Goal: Transaction & Acquisition: Purchase product/service

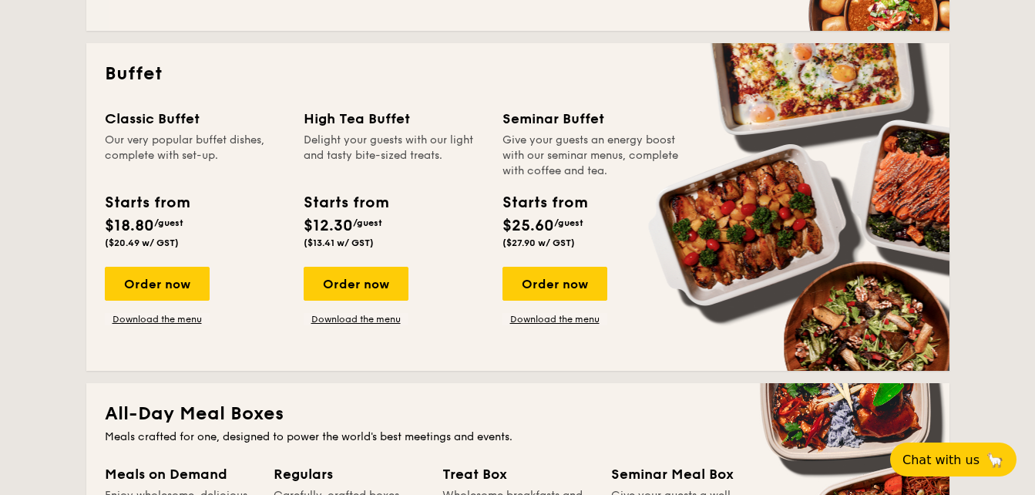
scroll to position [655, 0]
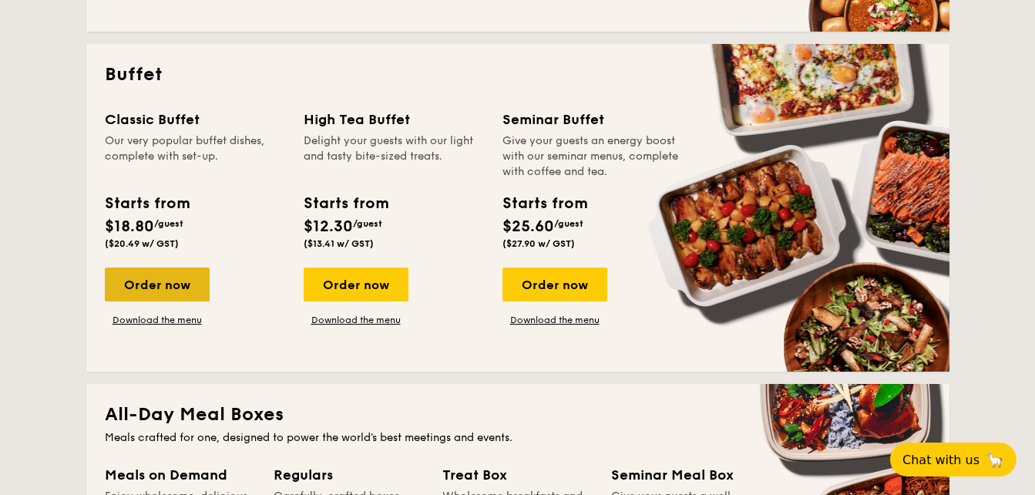
click at [156, 296] on div "Order now" at bounding box center [157, 284] width 105 height 34
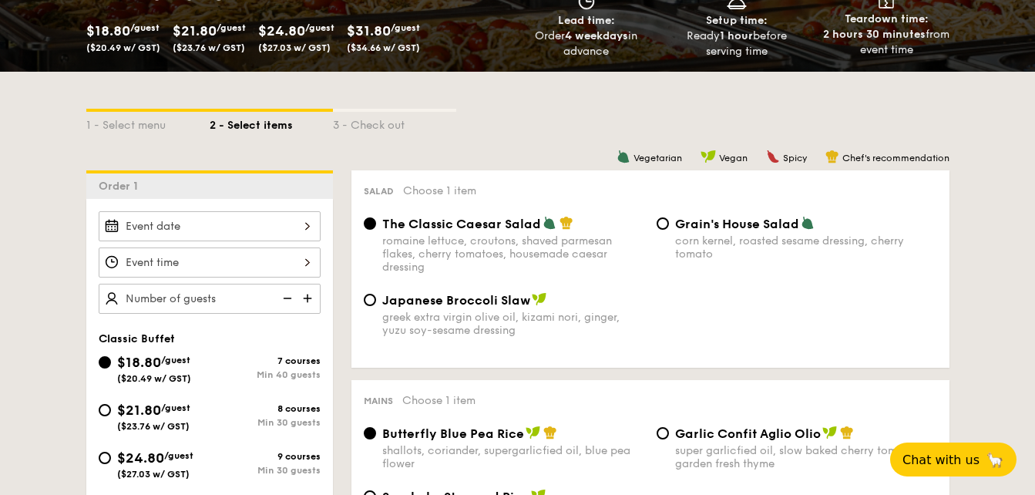
scroll to position [264, 0]
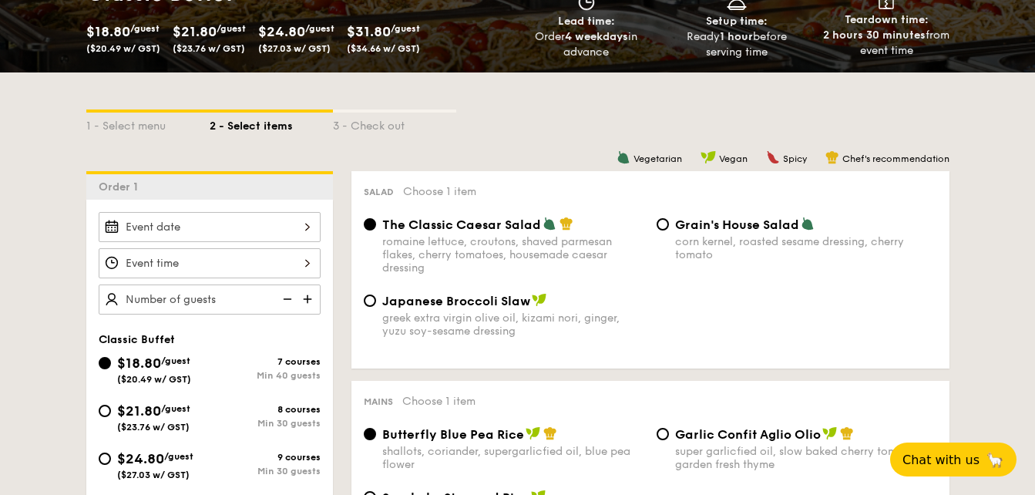
click at [227, 261] on input "Smoked Mesquite Whole Chicken brined in our in-house blend of herbs and spices,…" at bounding box center [210, 263] width 222 height 30
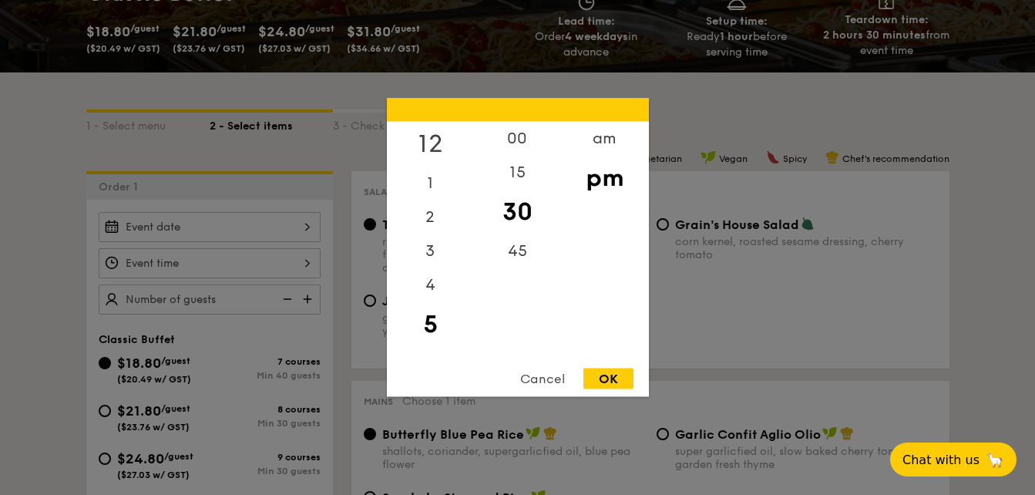
click at [435, 141] on div "12" at bounding box center [430, 144] width 87 height 45
click at [600, 372] on div "OK" at bounding box center [609, 378] width 50 height 21
type input "12:30PM"
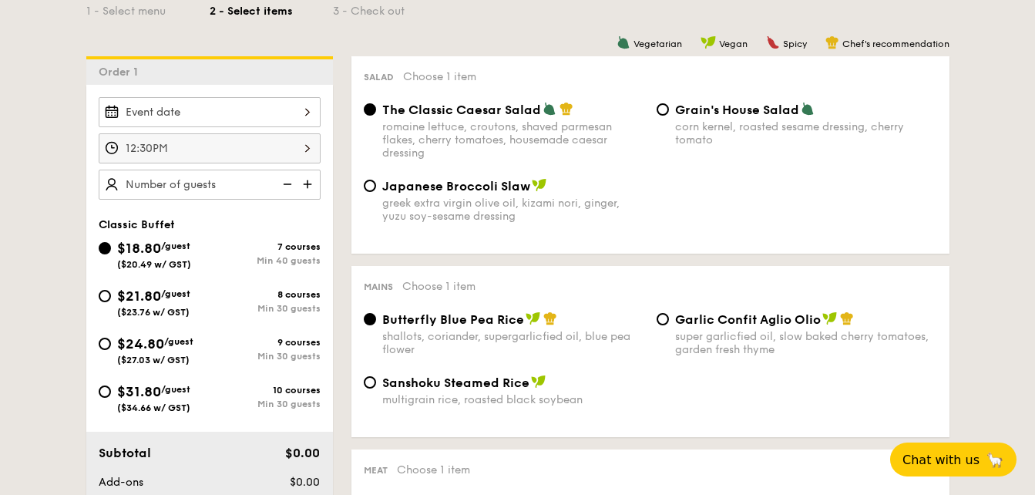
scroll to position [379, 0]
click at [302, 183] on img at bounding box center [309, 183] width 23 height 29
click at [289, 185] on img at bounding box center [285, 183] width 23 height 29
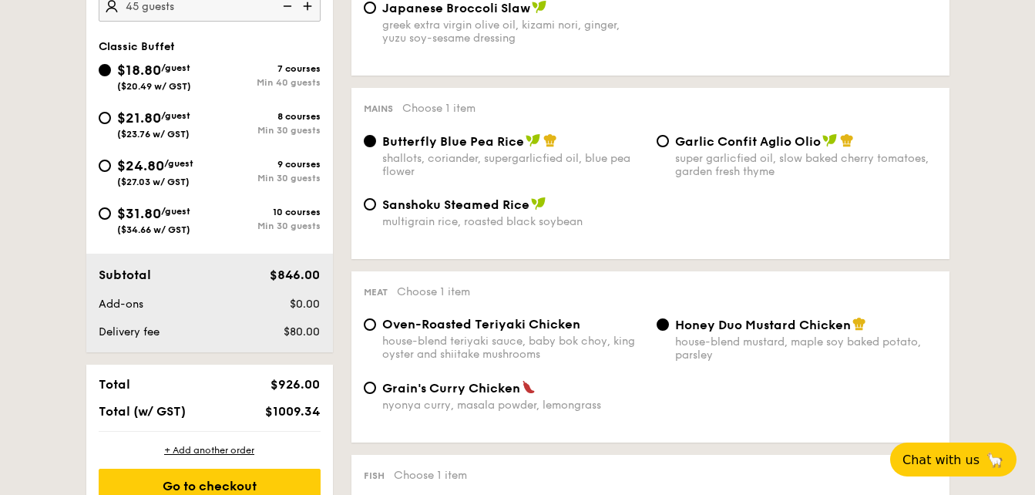
scroll to position [479, 0]
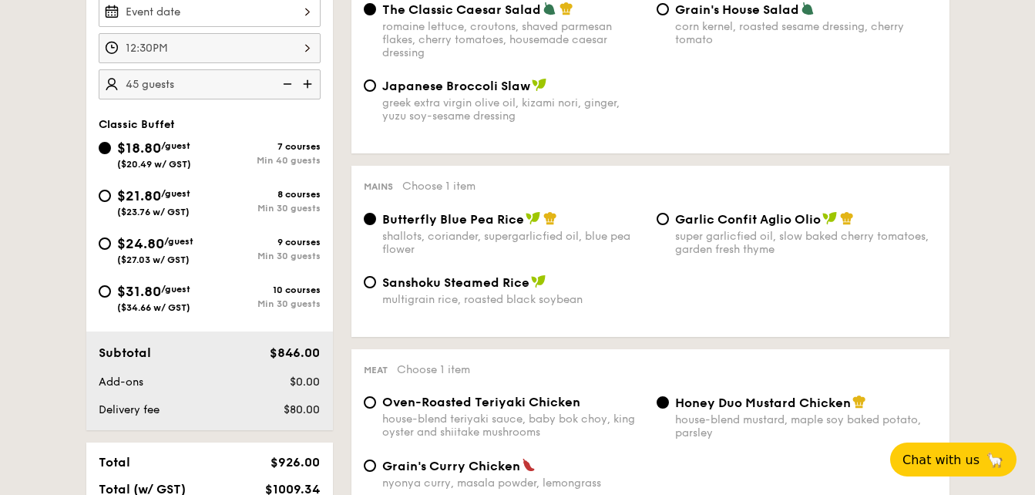
click at [291, 80] on img at bounding box center [285, 83] width 23 height 29
click at [312, 89] on img at bounding box center [309, 83] width 23 height 29
click at [311, 86] on img at bounding box center [309, 83] width 23 height 29
click at [290, 89] on img at bounding box center [285, 83] width 23 height 29
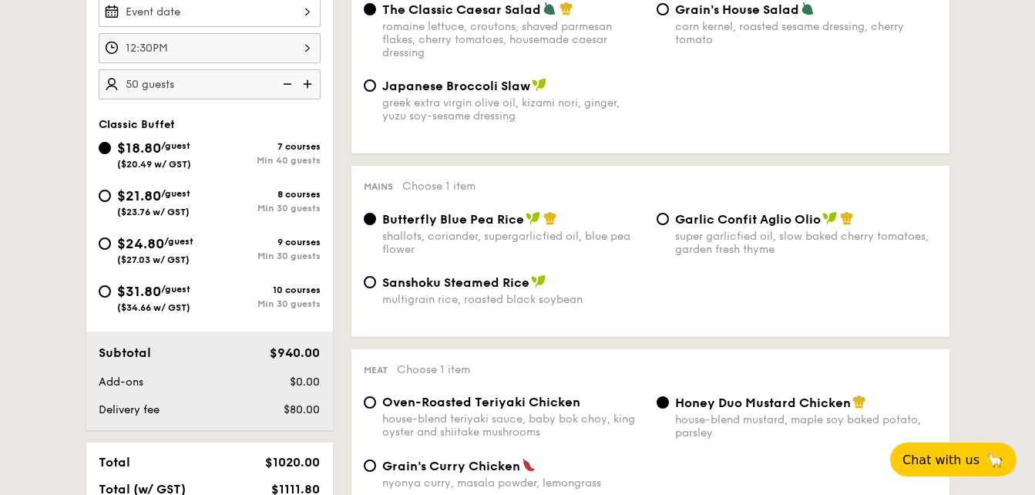
click at [287, 89] on img at bounding box center [285, 83] width 23 height 29
click at [290, 85] on img at bounding box center [285, 83] width 23 height 29
type input "40 guests"
click at [290, 85] on img at bounding box center [285, 83] width 23 height 29
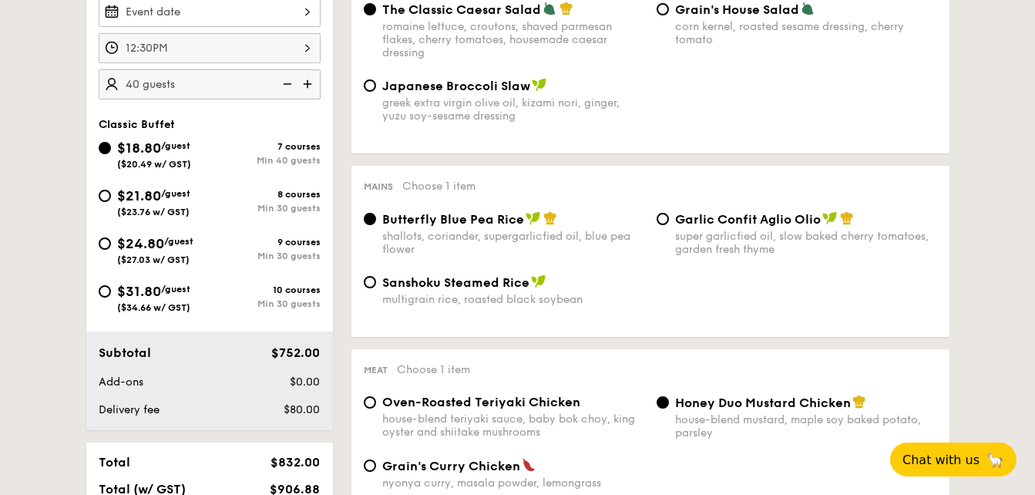
click at [290, 85] on img at bounding box center [285, 83] width 23 height 29
click at [288, 84] on img at bounding box center [285, 83] width 23 height 29
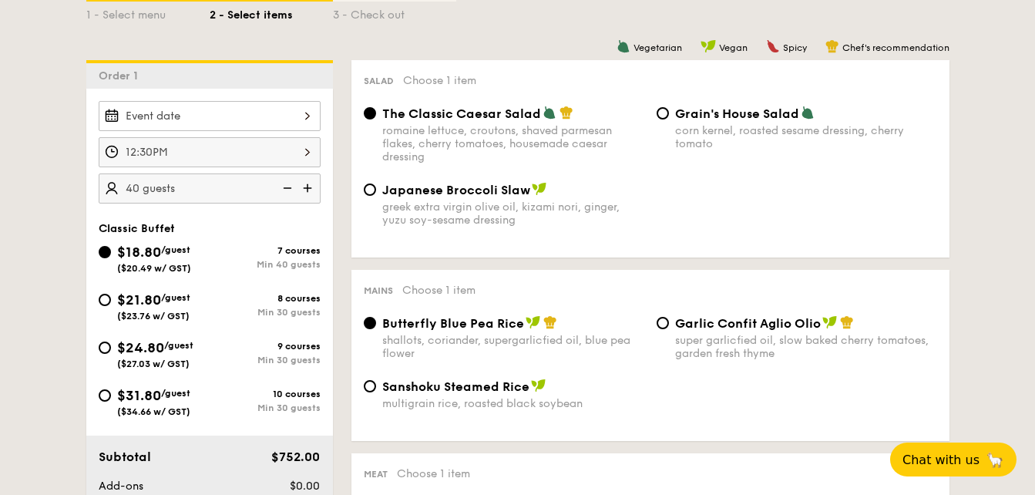
click at [239, 116] on input "Smoked Mesquite Whole Chicken brined in our in-house blend of herbs and spices,…" at bounding box center [210, 116] width 222 height 30
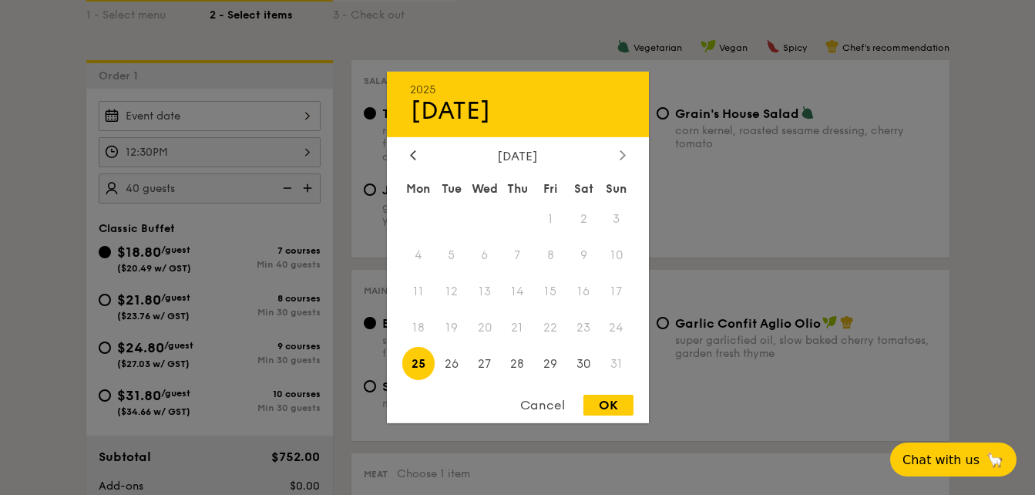
click at [621, 156] on icon at bounding box center [623, 155] width 6 height 10
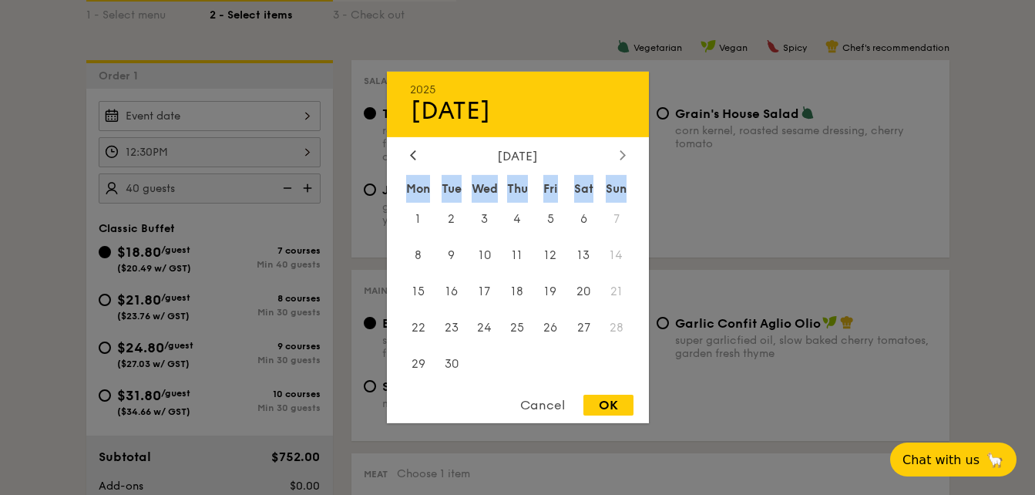
click at [621, 156] on icon at bounding box center [623, 155] width 6 height 10
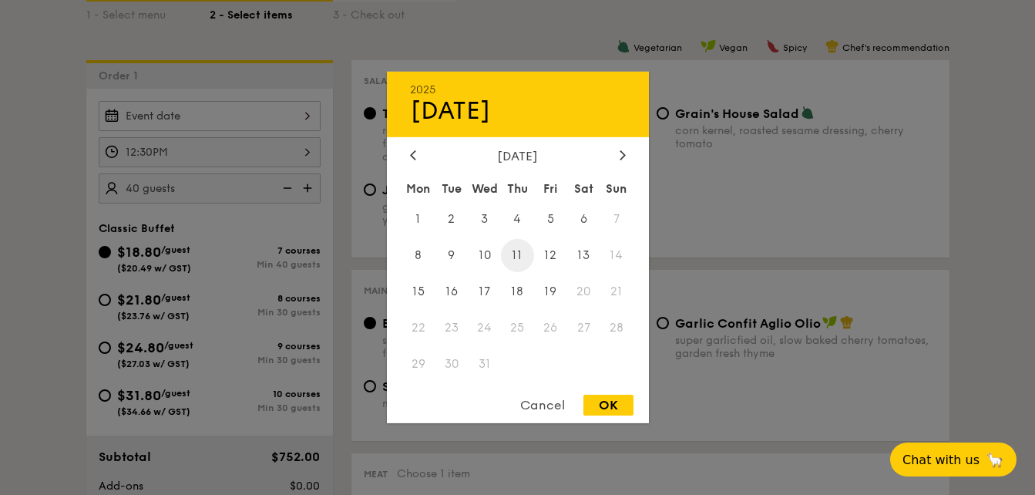
click at [508, 257] on span "11" at bounding box center [517, 255] width 33 height 33
click at [608, 400] on div "OK" at bounding box center [609, 405] width 50 height 21
type input "Dec 11, 2025"
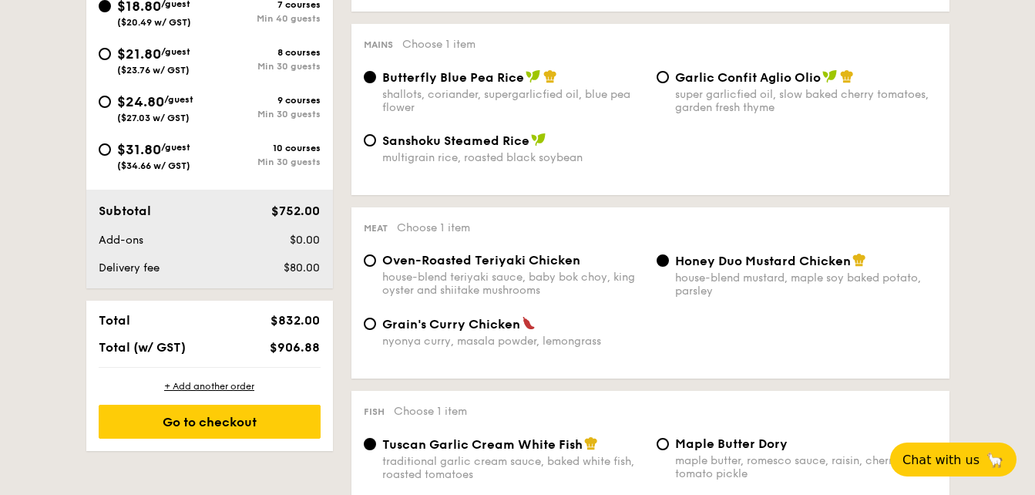
scroll to position [643, 0]
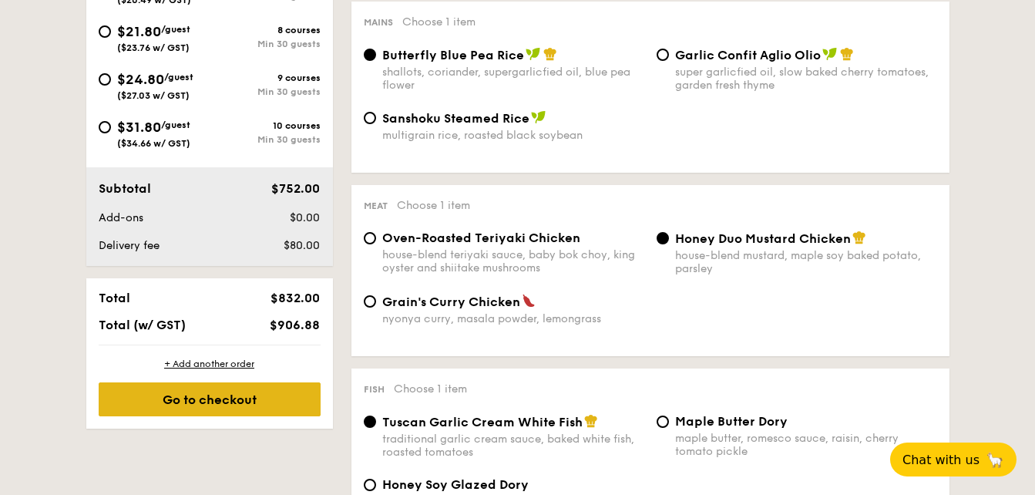
click at [261, 395] on div "Go to checkout" at bounding box center [210, 399] width 222 height 34
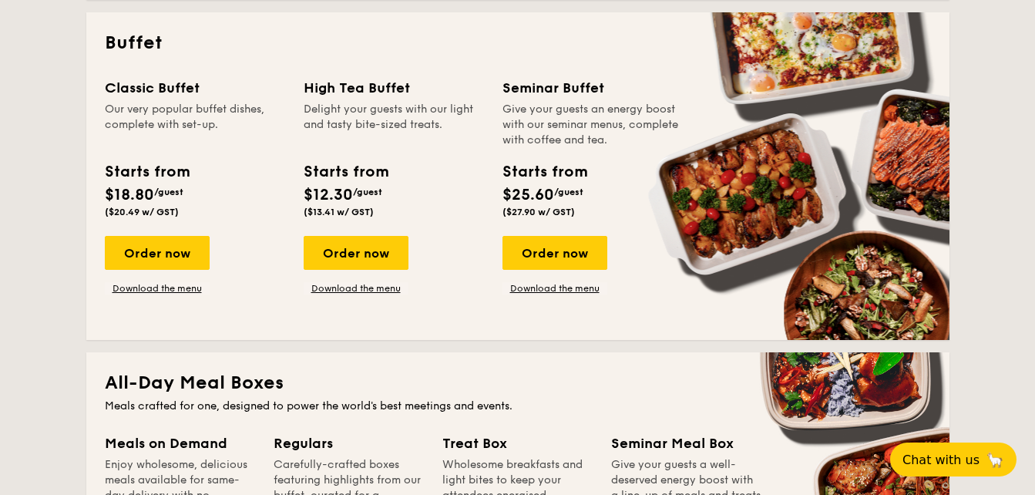
scroll to position [682, 0]
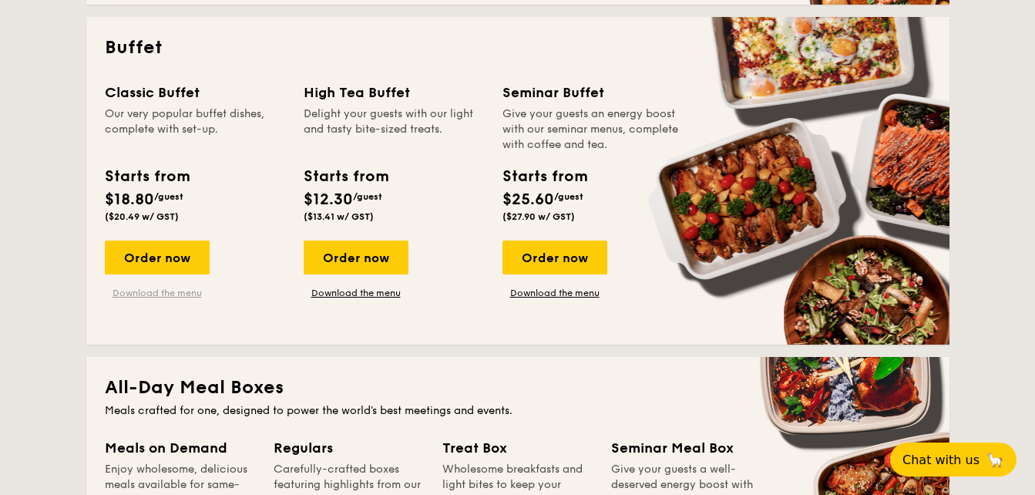
click at [190, 291] on link "Download the menu" at bounding box center [157, 293] width 105 height 12
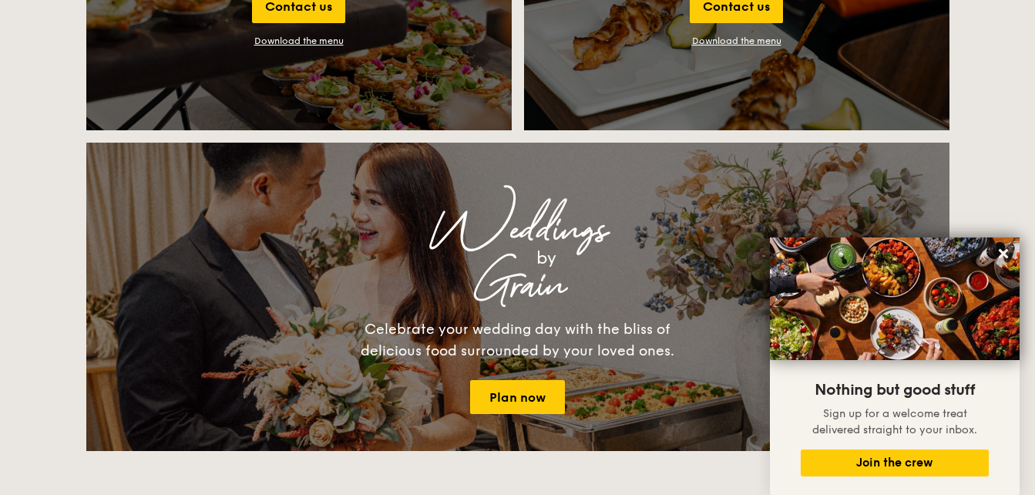
scroll to position [1918, 0]
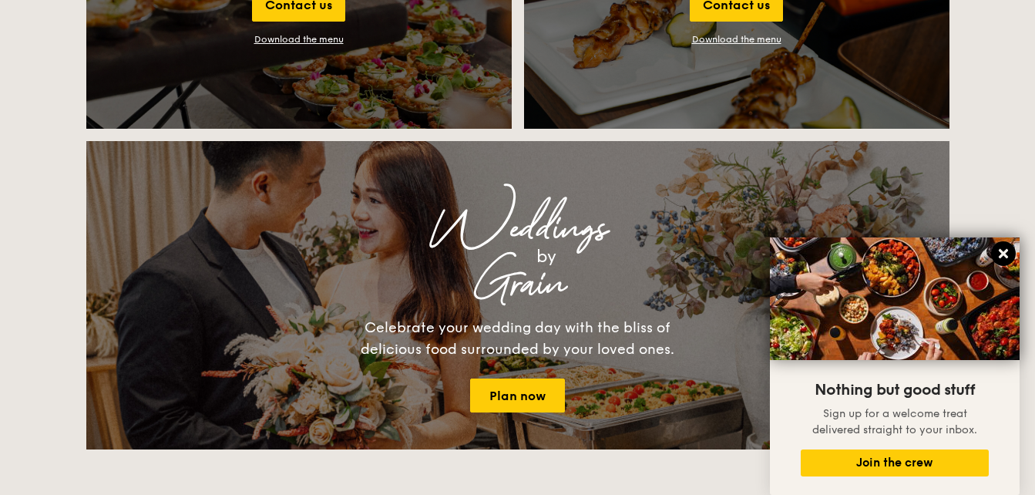
click at [1001, 250] on icon at bounding box center [1003, 253] width 9 height 9
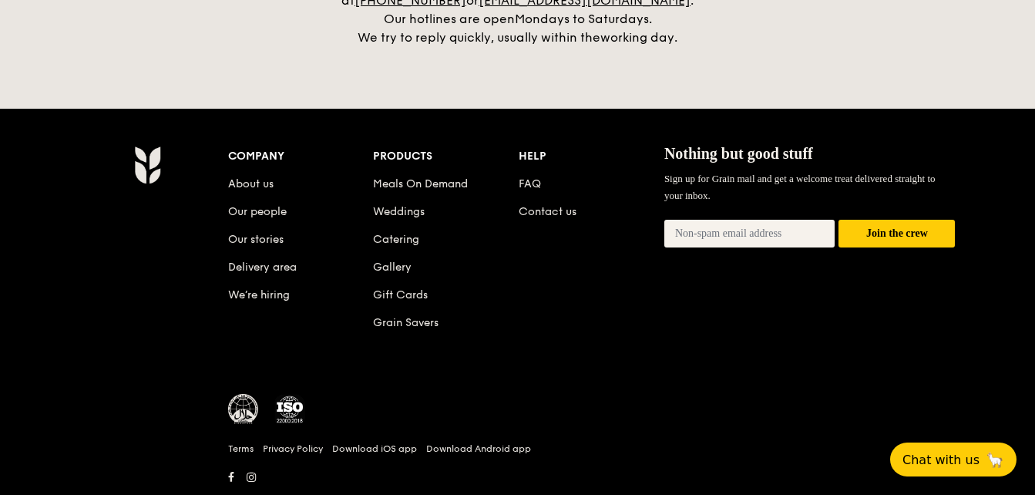
scroll to position [3662, 0]
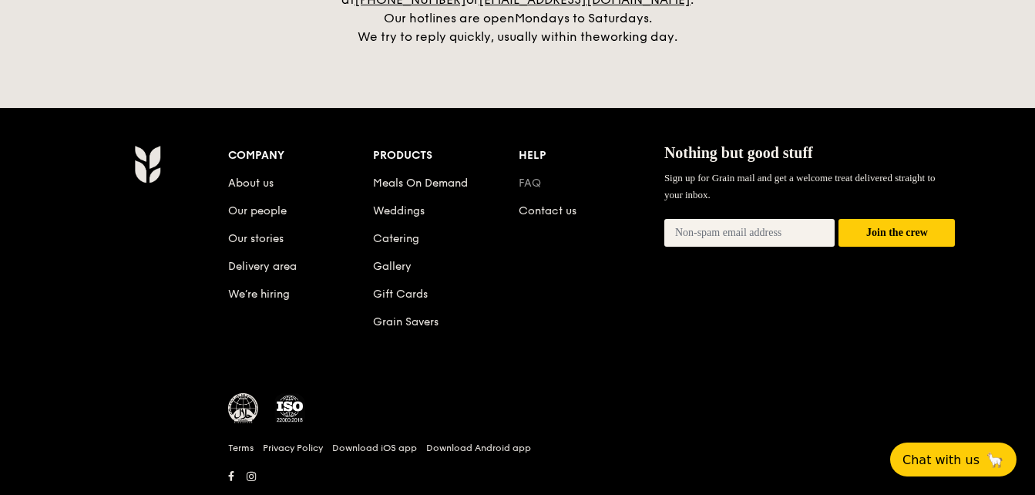
click at [529, 177] on link "FAQ" at bounding box center [530, 183] width 22 height 13
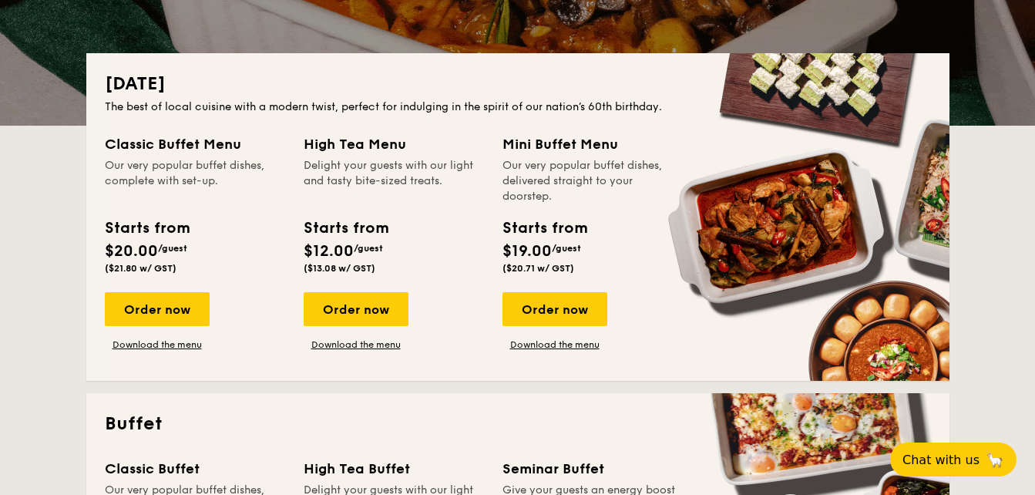
scroll to position [3580, 0]
